Goal: Communication & Community: Answer question/provide support

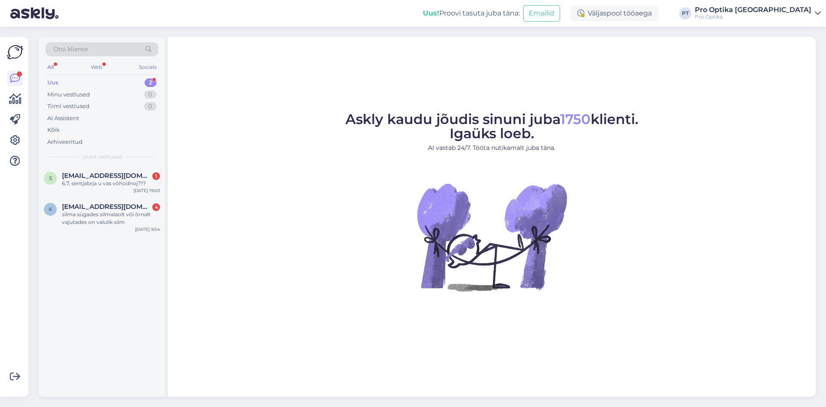
click at [72, 286] on div "s sergeikotin@tutamail.com 1 6,7, sentjabrja u vas võhodnoj??? Aug 31 19:03 k k…" at bounding box center [102, 281] width 127 height 231
click at [93, 232] on div "k kailiva@windowslive.com 4 silma sügades silmalaolt või õrnalt vajutades on va…" at bounding box center [102, 216] width 127 height 39
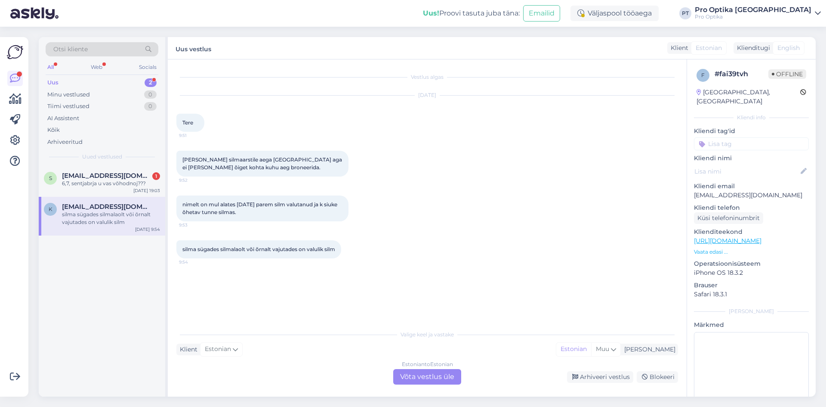
click at [410, 370] on div "Estonian to Estonian Võta vestlus üle" at bounding box center [427, 376] width 68 height 15
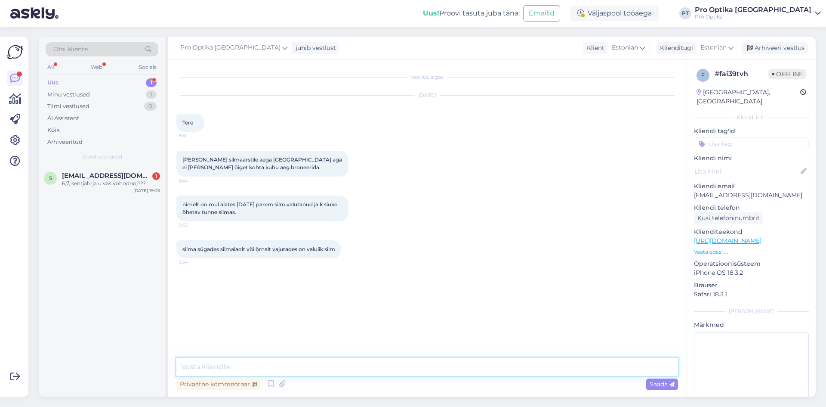
click at [339, 369] on textarea at bounding box center [427, 367] width 502 height 18
type textarea "Tere! Kahjuks Tartus ei ole meil silmaarsti vastuvõttu, vabandame."
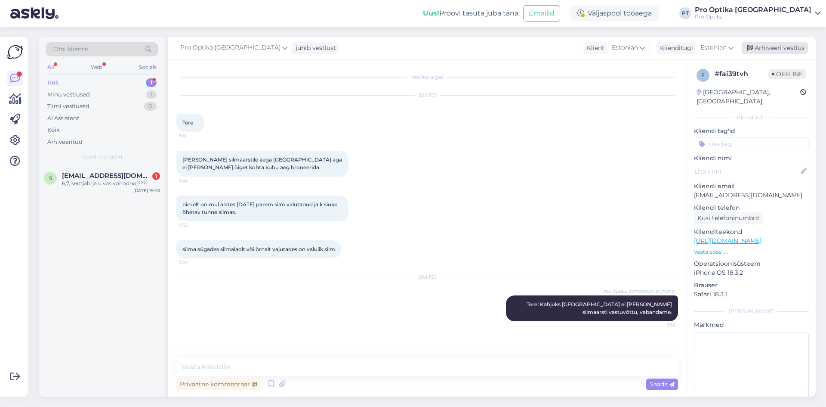
click at [766, 45] on div "Arhiveeri vestlus" at bounding box center [775, 48] width 66 height 12
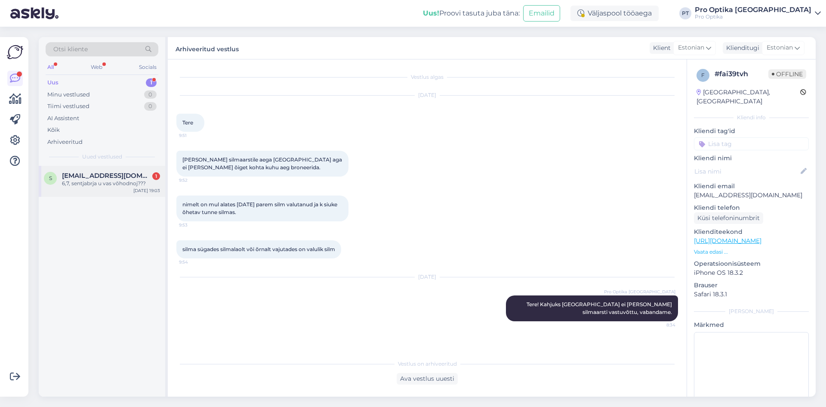
click at [112, 181] on div "6,7, sentjabrja u vas võhodnoj???" at bounding box center [111, 183] width 98 height 8
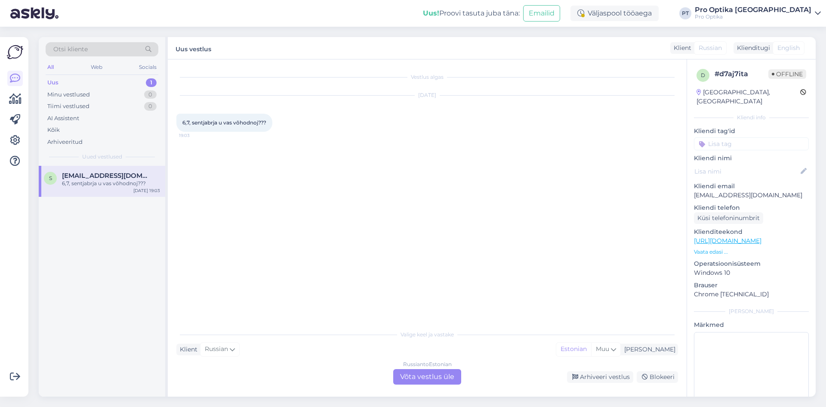
click at [415, 371] on div "Russian to Estonian Võta vestlus üle" at bounding box center [427, 376] width 68 height 15
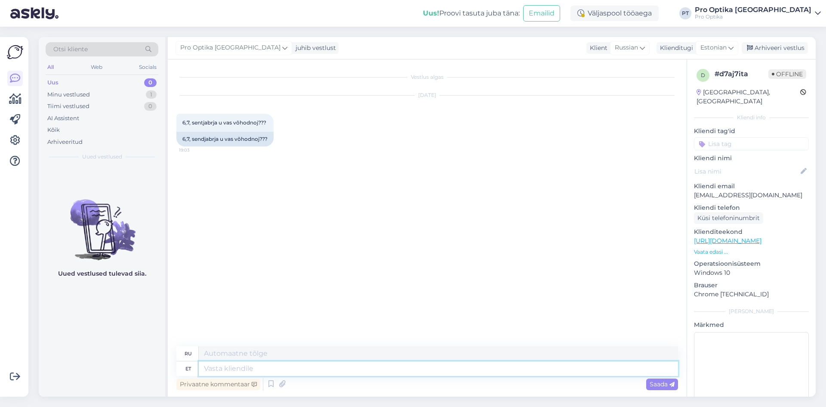
click at [351, 365] on textarea at bounding box center [438, 368] width 479 height 15
type textarea "Tere, k"
type textarea "Привет,"
type textarea "Tere, kuida ss"
type textarea "Привет, как дела?"
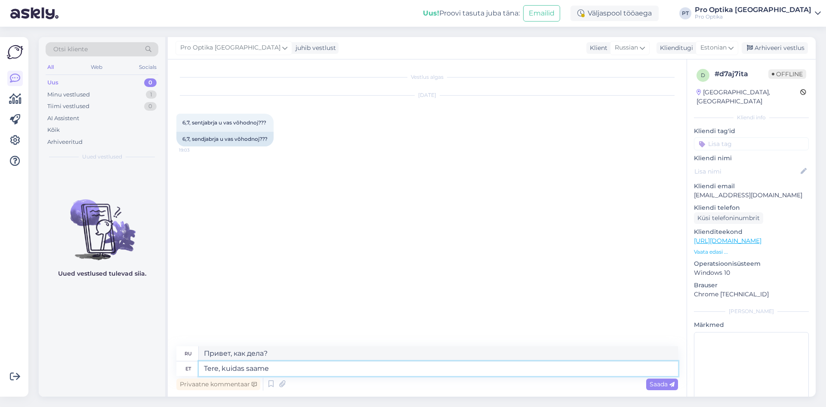
type textarea "Tere, kuidas saame T"
type textarea "Здравствуйте, как мы можем"
type textarea "Tere, kuidas saame Teile kas"
type textarea "Здравствуйте, как к вам можно добраться?"
type textarea "Tere, kuidas saame Teile kasulikud ol"
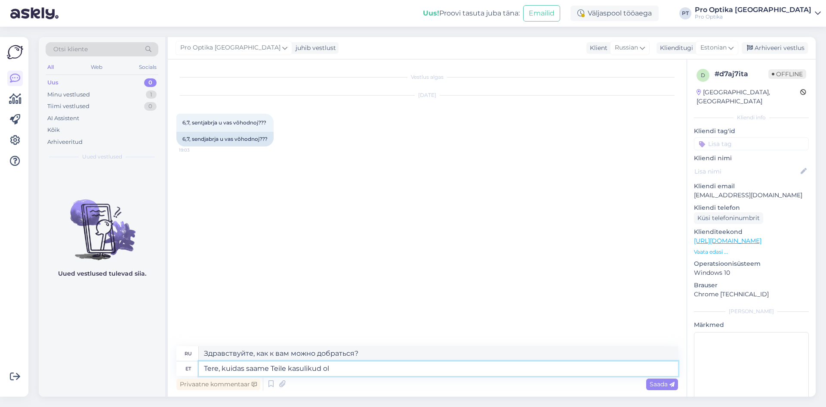
type textarea "Здравствуйте, чем мы можем быть Вам полезны?"
type textarea "Tere, kuidas saame Teile kasulikud olla?"
type textarea "Здравствуйте, чем мы можем вам помочь?"
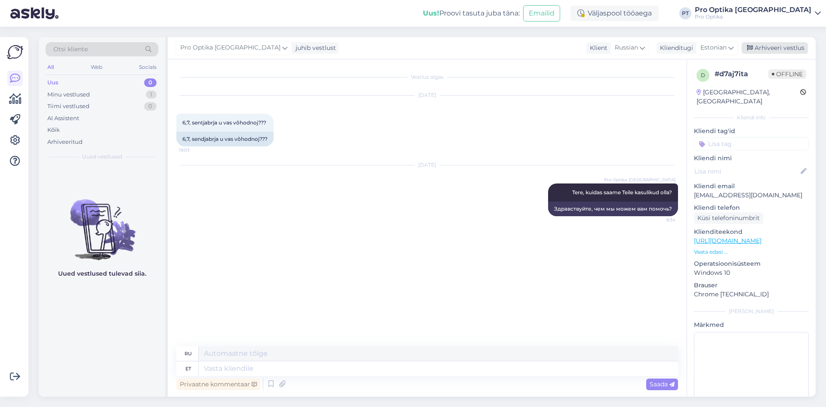
click at [766, 43] on div "Arhiveeri vestlus" at bounding box center [775, 48] width 66 height 12
